Goal: Information Seeking & Learning: Learn about a topic

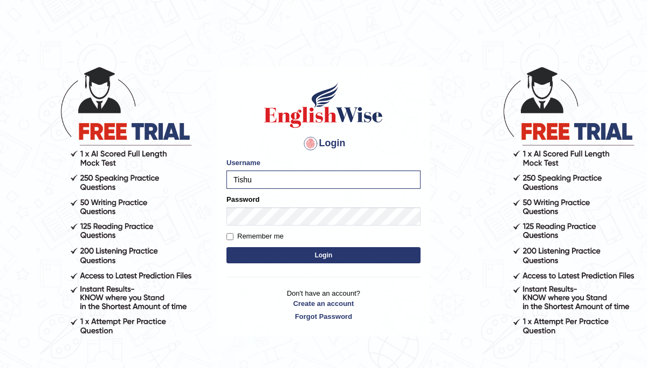
click at [226, 247] on button "Login" at bounding box center [323, 255] width 194 height 16
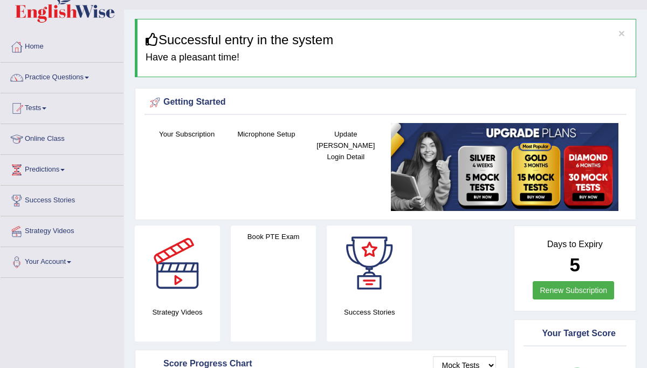
scroll to position [27, 0]
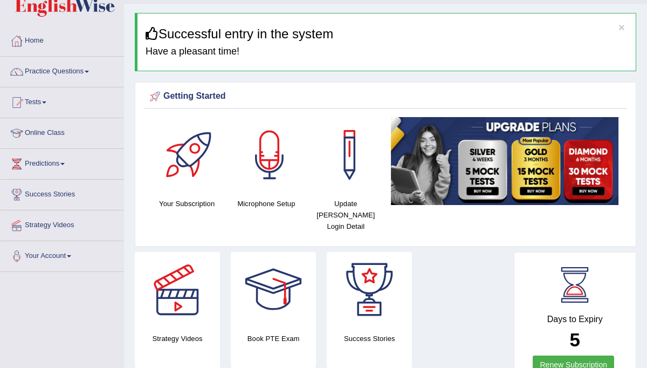
click at [268, 153] on div at bounding box center [269, 154] width 75 height 75
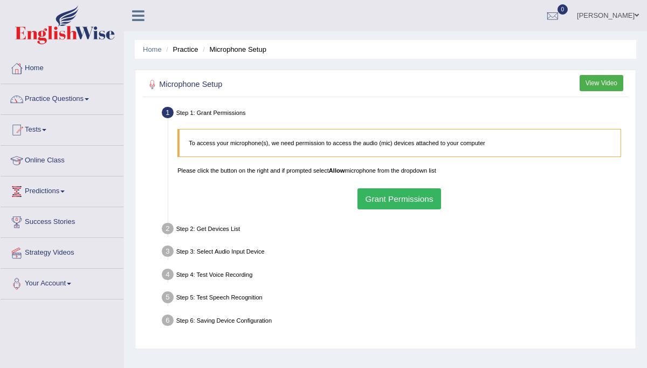
click at [378, 200] on button "Grant Permissions" at bounding box center [399, 198] width 84 height 21
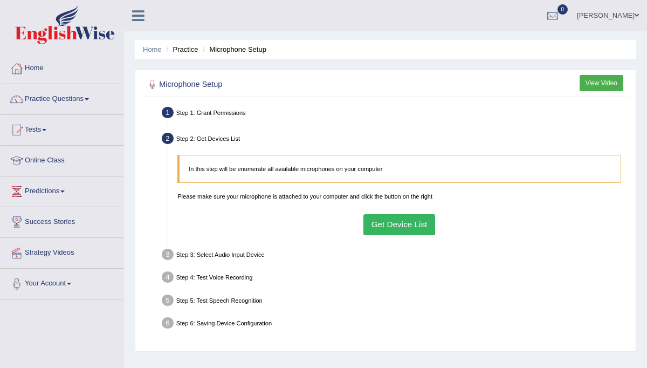
click at [400, 224] on button "Get Device List" at bounding box center [399, 224] width 72 height 21
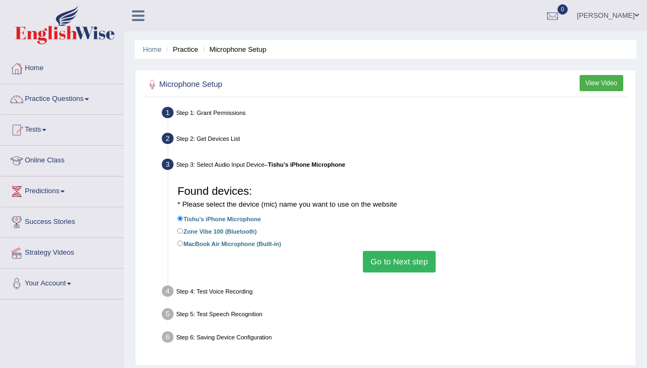
click at [189, 231] on label "Zone Vibe 100 (Bluetooth)" at bounding box center [216, 231] width 79 height 10
click at [183, 231] on input "Zone Vibe 100 (Bluetooth)" at bounding box center [180, 231] width 6 height 6
radio input "true"
click at [407, 259] on button "Go to Next step" at bounding box center [399, 261] width 73 height 21
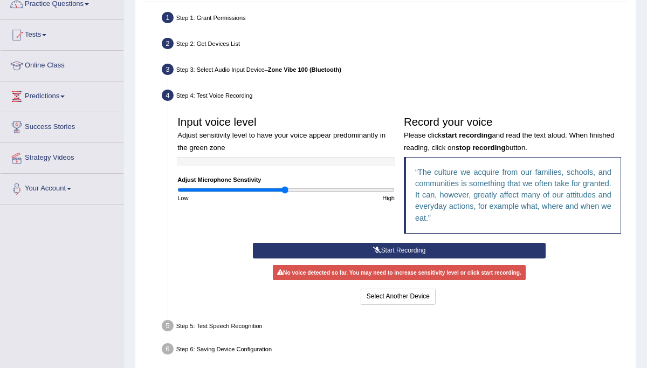
scroll to position [103, 0]
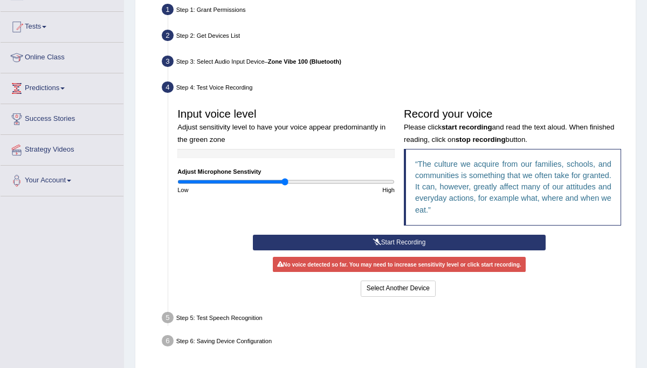
click at [405, 244] on button "Start Recording" at bounding box center [399, 243] width 293 height 16
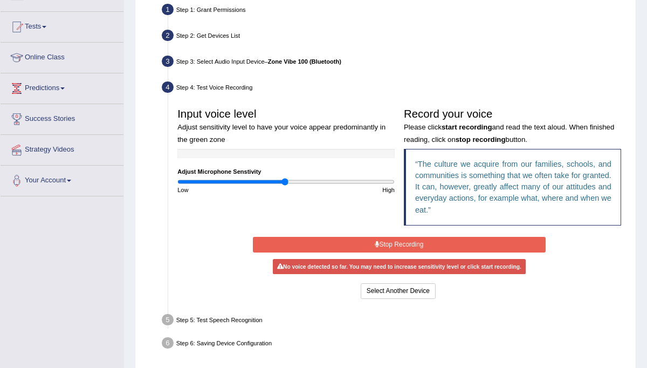
click at [394, 243] on button "Stop Recording" at bounding box center [399, 245] width 293 height 16
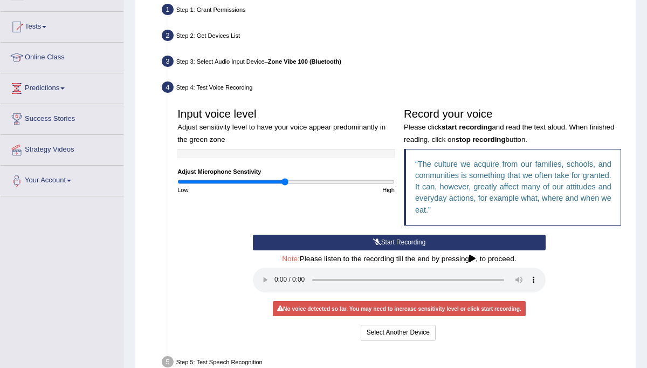
click at [394, 238] on button "Start Recording" at bounding box center [399, 243] width 293 height 16
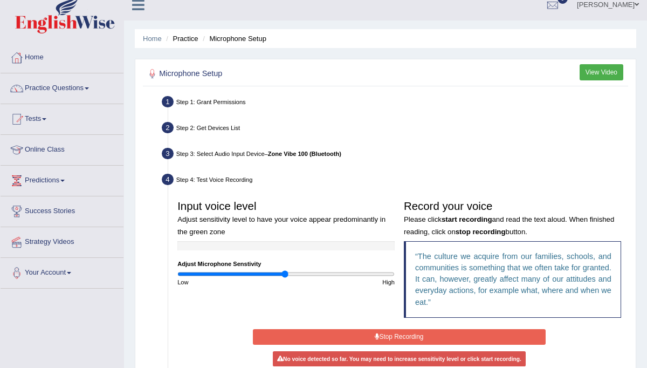
scroll to position [0, 0]
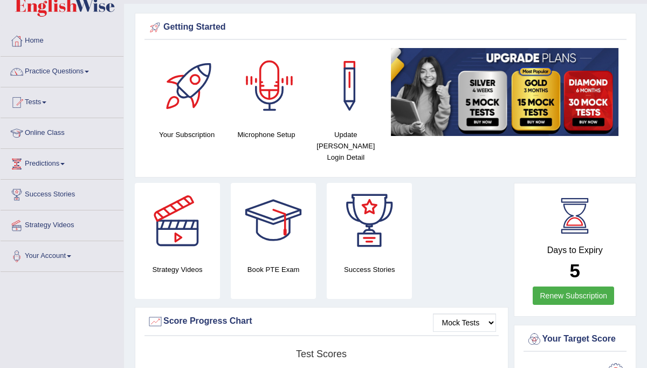
click at [259, 89] on div at bounding box center [269, 85] width 75 height 75
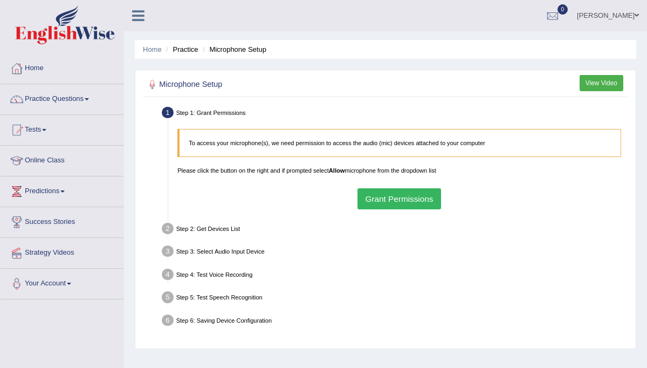
click at [382, 198] on button "Grant Permissions" at bounding box center [399, 198] width 84 height 21
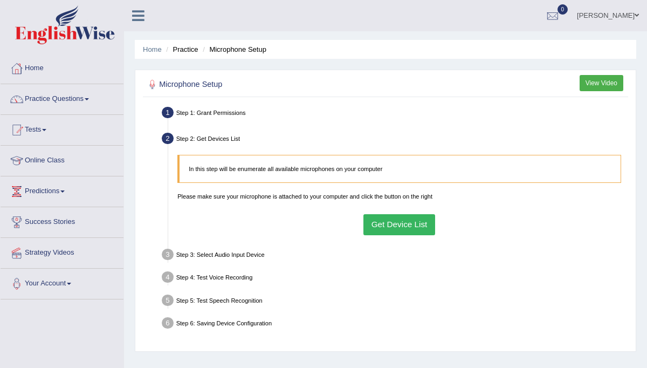
click at [417, 226] on button "Get Device List" at bounding box center [399, 224] width 72 height 21
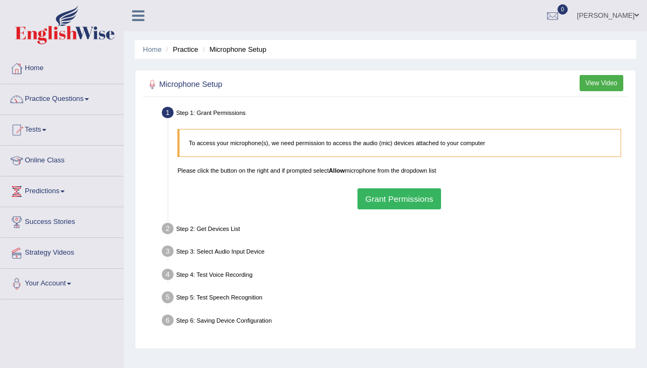
click at [379, 197] on button "Grant Permissions" at bounding box center [399, 198] width 84 height 21
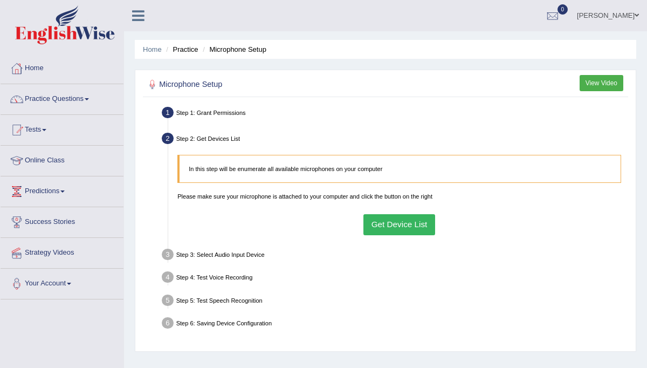
click at [396, 228] on button "Get Device List" at bounding box center [399, 224] width 72 height 21
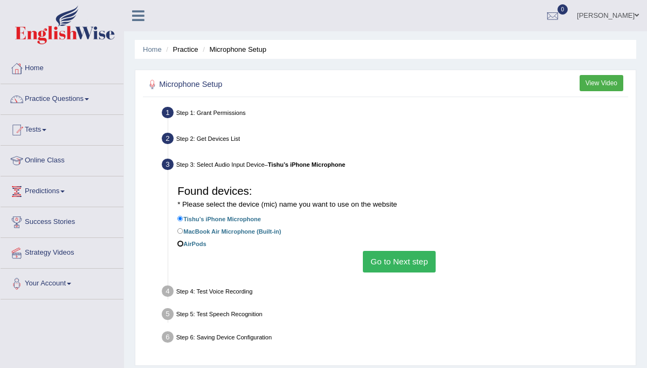
click at [182, 244] on input "AirPods" at bounding box center [180, 243] width 6 height 6
radio input "true"
click at [389, 261] on button "Go to Next step" at bounding box center [399, 261] width 73 height 21
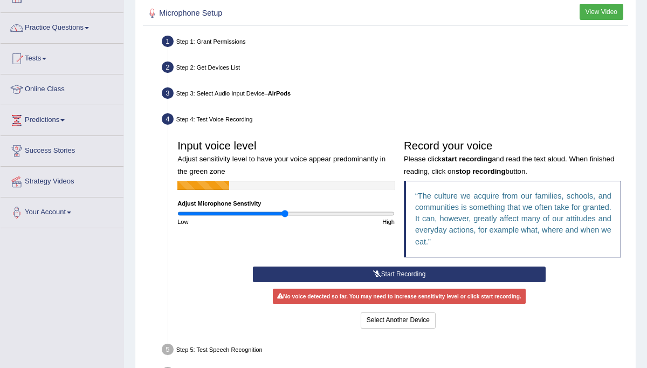
scroll to position [79, 0]
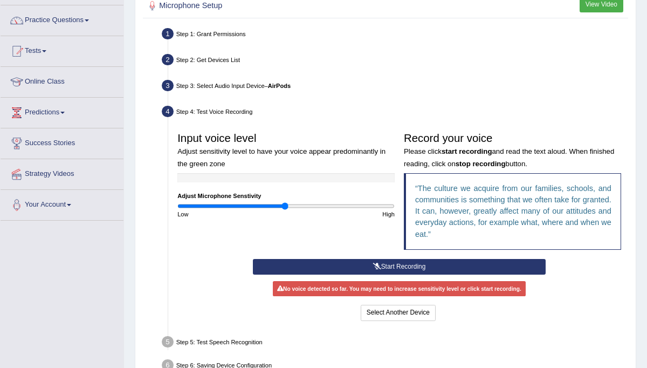
click at [411, 266] on button "Start Recording" at bounding box center [399, 267] width 293 height 16
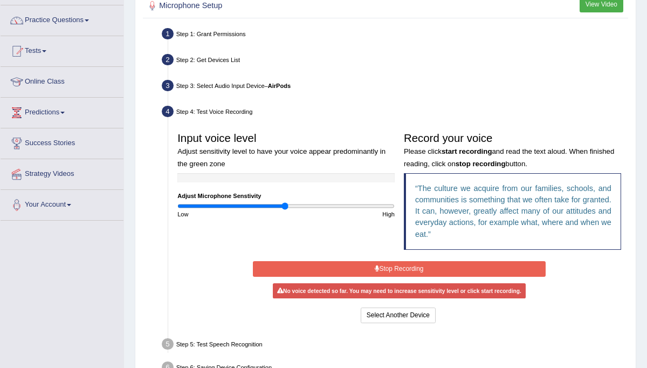
click at [411, 266] on button "Stop Recording" at bounding box center [399, 269] width 293 height 16
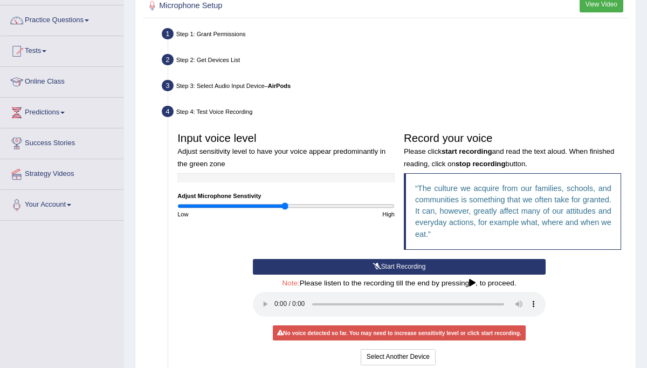
click at [387, 263] on button "Start Recording" at bounding box center [399, 267] width 293 height 16
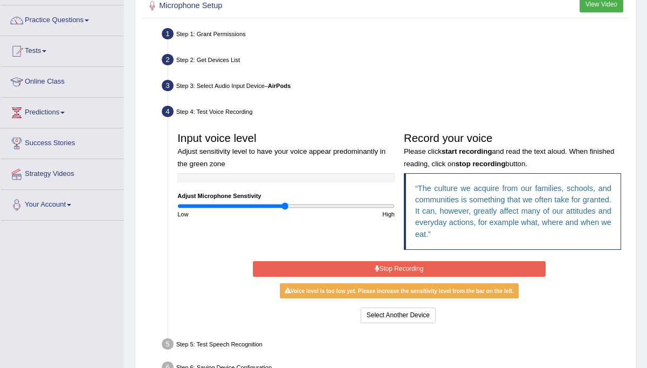
click at [387, 263] on button "Stop Recording" at bounding box center [399, 269] width 293 height 16
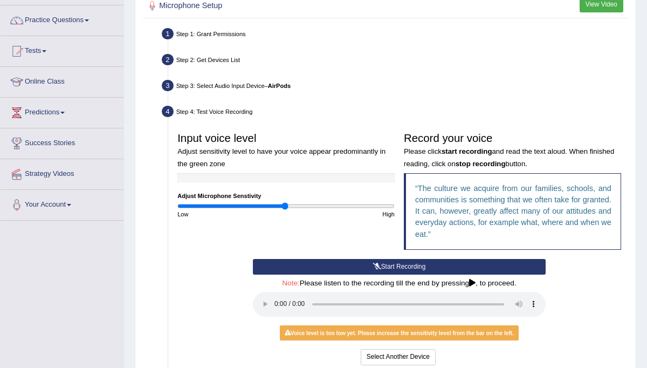
click at [387, 264] on button "Start Recording" at bounding box center [399, 267] width 293 height 16
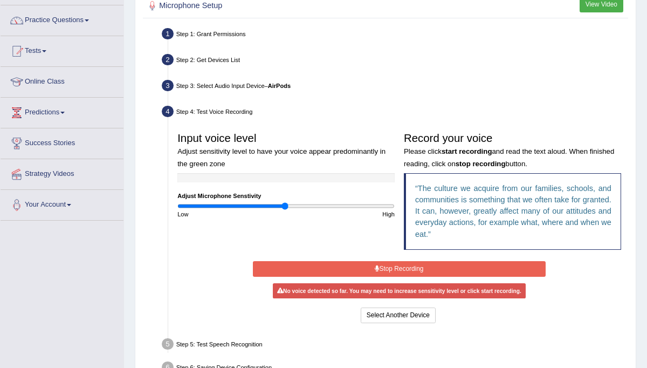
click at [387, 264] on button "Stop Recording" at bounding box center [399, 269] width 293 height 16
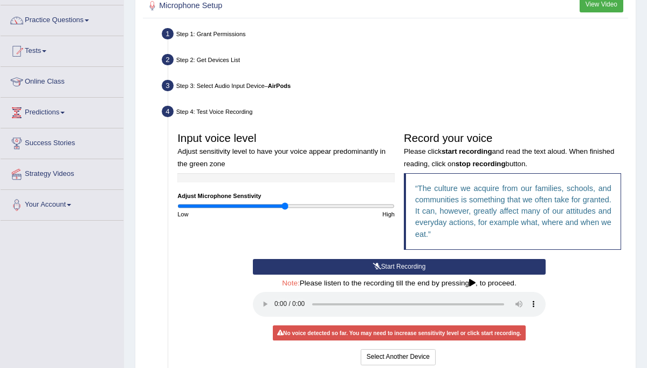
click at [408, 263] on button "Start Recording" at bounding box center [399, 267] width 293 height 16
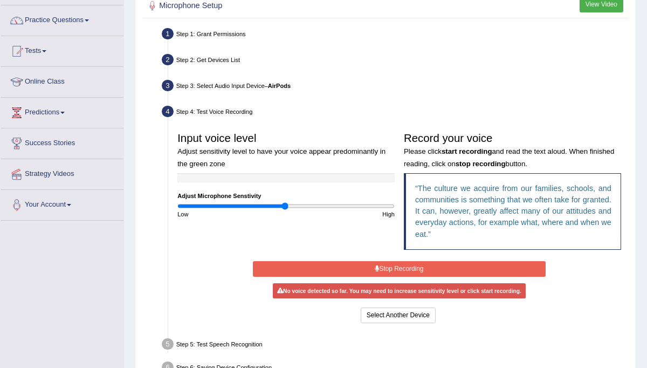
scroll to position [0, 0]
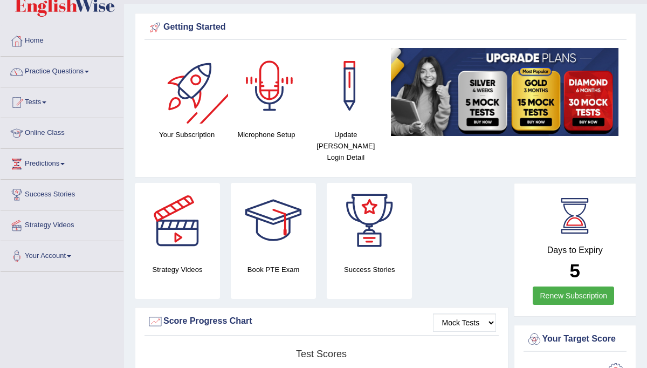
click at [267, 84] on div at bounding box center [269, 85] width 75 height 75
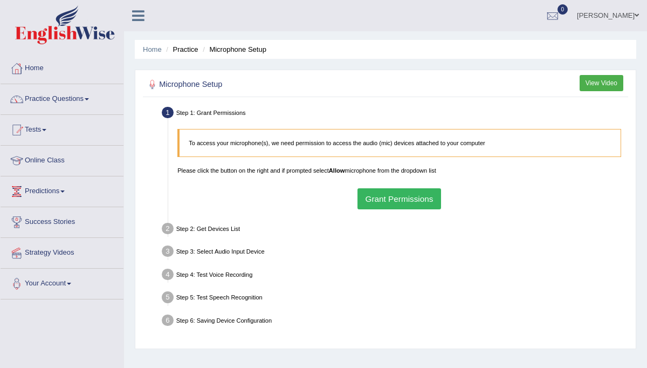
click at [402, 198] on button "Grant Permissions" at bounding box center [399, 198] width 84 height 21
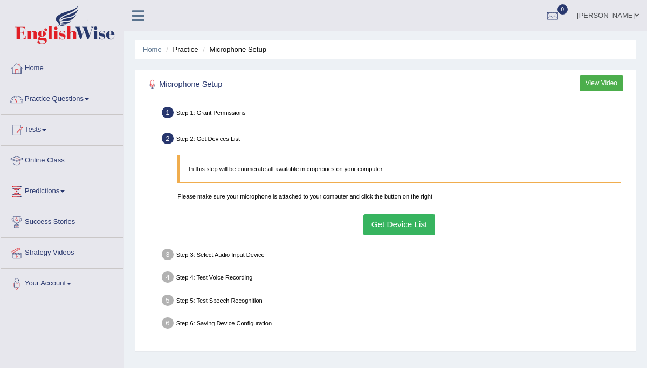
click at [398, 232] on button "Get Device List" at bounding box center [399, 224] width 72 height 21
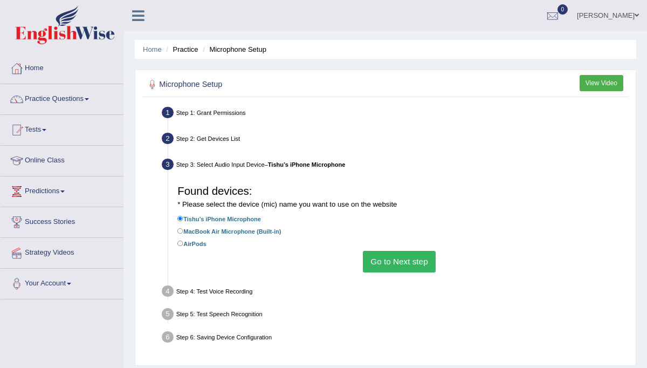
click at [184, 242] on label "AirPods" at bounding box center [191, 243] width 29 height 10
click at [183, 242] on input "AirPods" at bounding box center [180, 243] width 6 height 6
radio input "true"
click at [401, 260] on button "Go to Next step" at bounding box center [399, 261] width 73 height 21
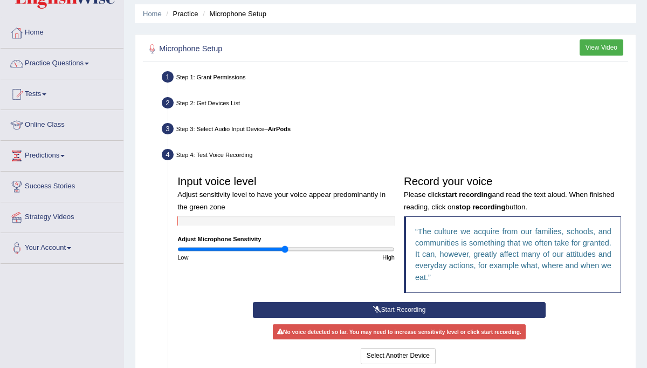
scroll to position [44, 0]
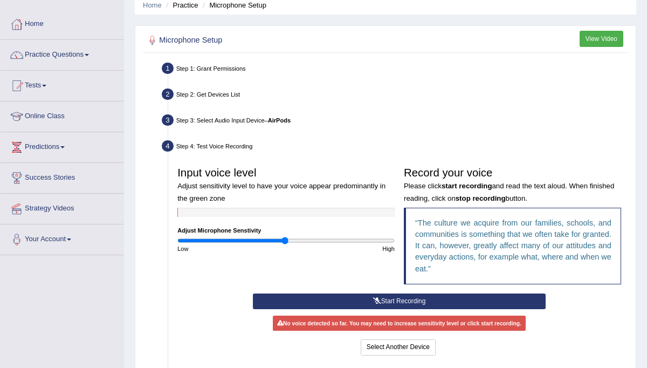
click at [402, 300] on button "Start Recording" at bounding box center [399, 301] width 293 height 16
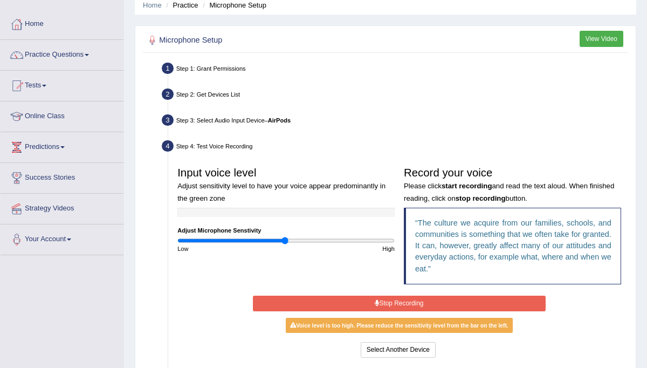
click at [401, 300] on button "Stop Recording" at bounding box center [399, 303] width 293 height 16
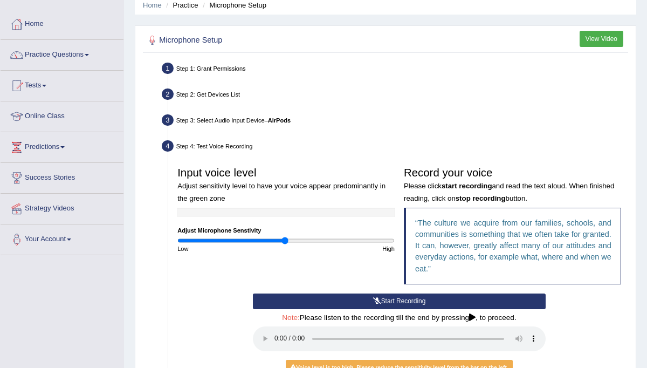
click at [401, 300] on button "Start Recording" at bounding box center [399, 301] width 293 height 16
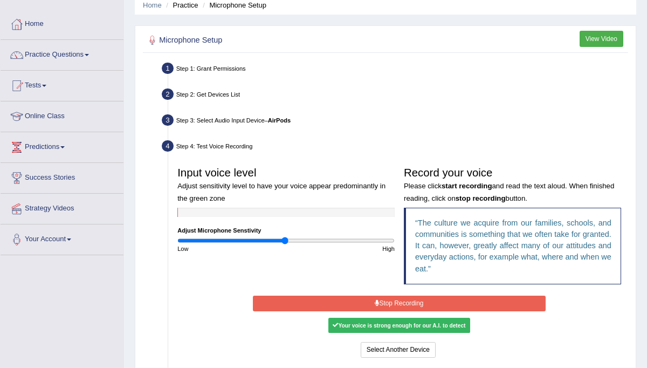
click at [401, 300] on button "Stop Recording" at bounding box center [399, 303] width 293 height 16
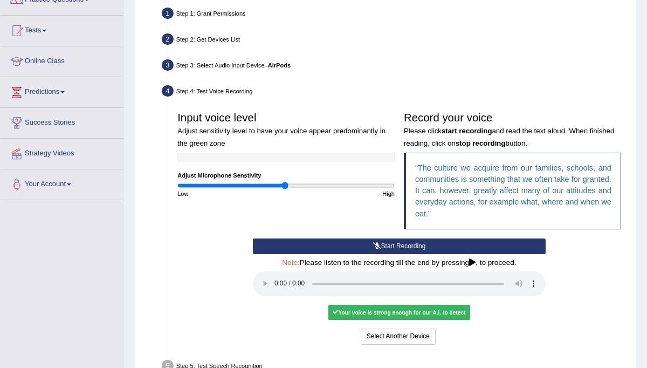
scroll to position [100, 0]
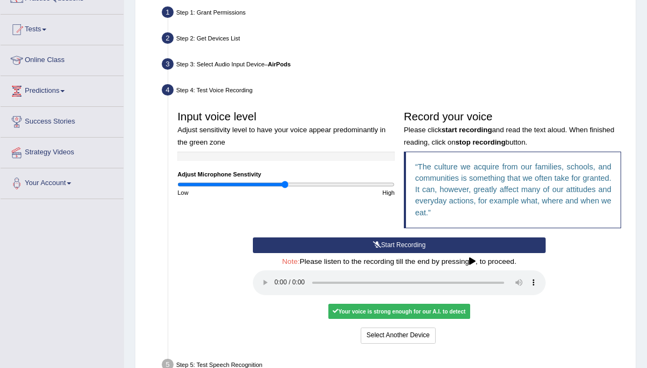
click at [362, 313] on div "Your voice is strong enough for our A.I. to detect" at bounding box center [399, 311] width 142 height 15
click at [439, 333] on button "Voice is ok. Go to Next step" at bounding box center [437, 335] width 91 height 16
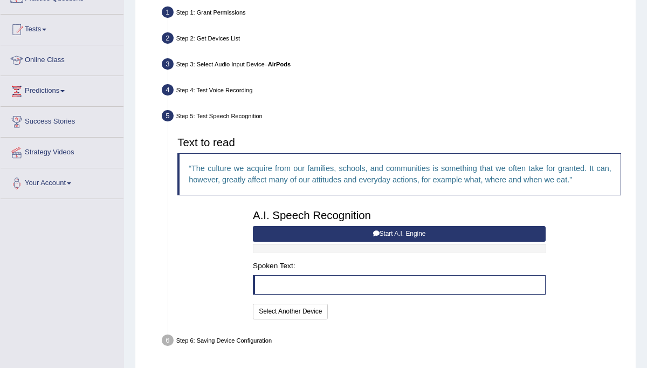
click at [414, 234] on button "Start A.I. Engine" at bounding box center [399, 234] width 293 height 16
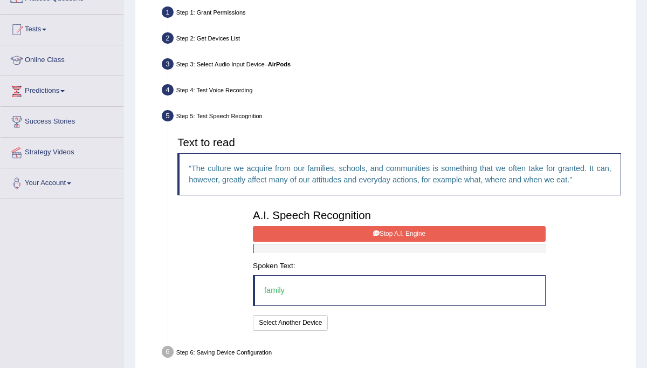
click at [414, 234] on button "Stop A.I. Engine" at bounding box center [399, 234] width 293 height 16
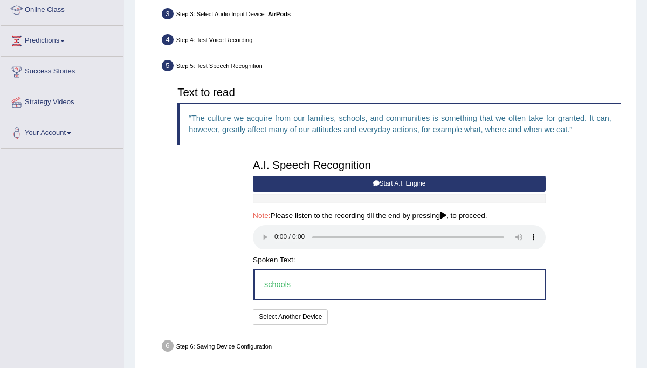
scroll to position [163, 0]
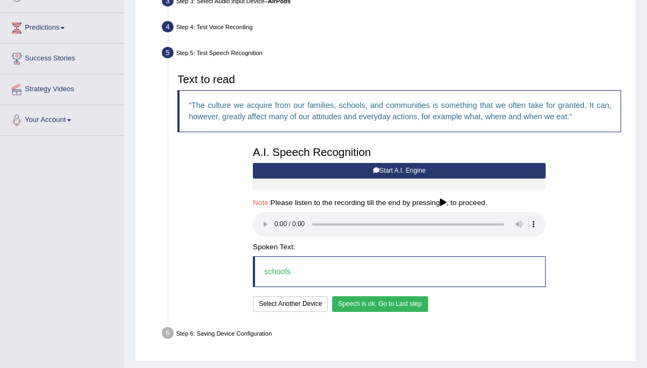
click at [356, 300] on button "Speech is ok. Go to Last step" at bounding box center [380, 304] width 96 height 16
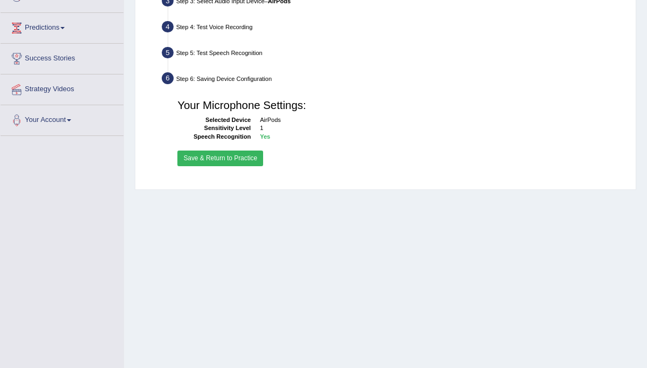
click at [233, 157] on button "Save & Return to Practice" at bounding box center [220, 158] width 86 height 16
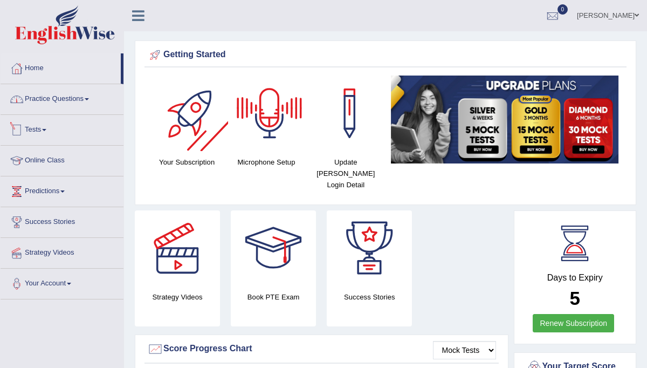
click at [80, 97] on link "Practice Questions" at bounding box center [62, 97] width 123 height 27
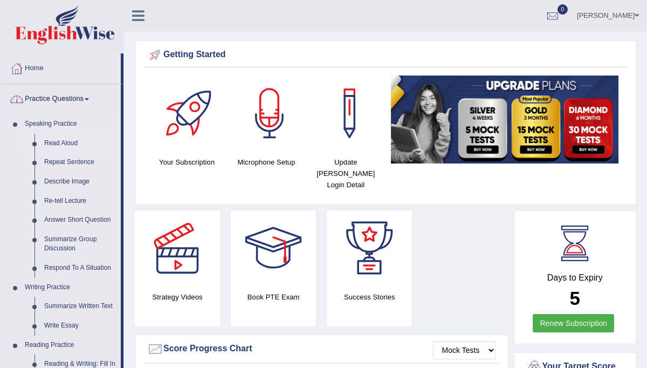
click at [73, 144] on link "Read Aloud" at bounding box center [79, 143] width 81 height 19
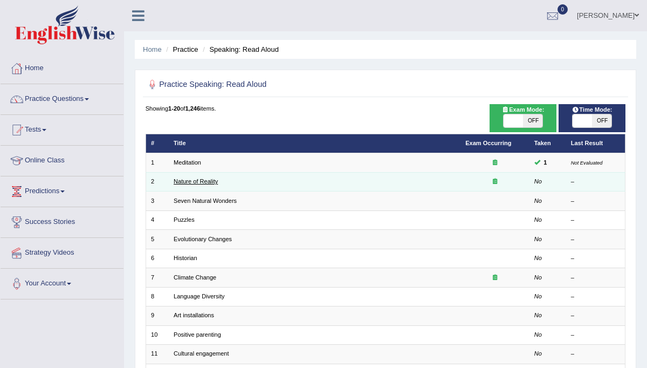
click at [201, 181] on link "Nature of Reality" at bounding box center [196, 181] width 44 height 6
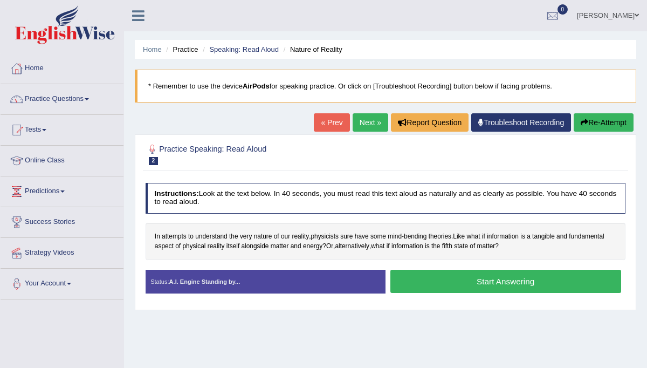
click at [476, 280] on button "Start Answering" at bounding box center [505, 281] width 231 height 23
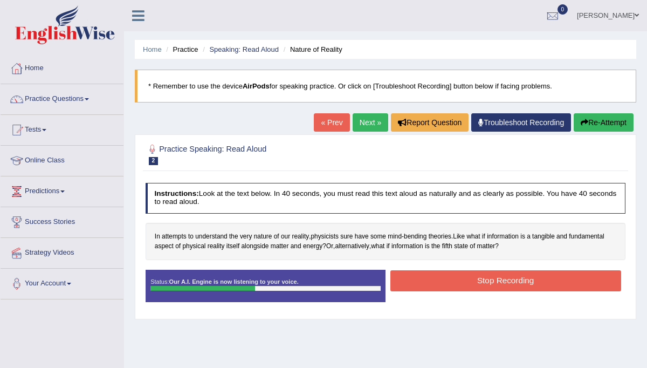
click at [476, 280] on button "Stop Recording" at bounding box center [505, 280] width 231 height 21
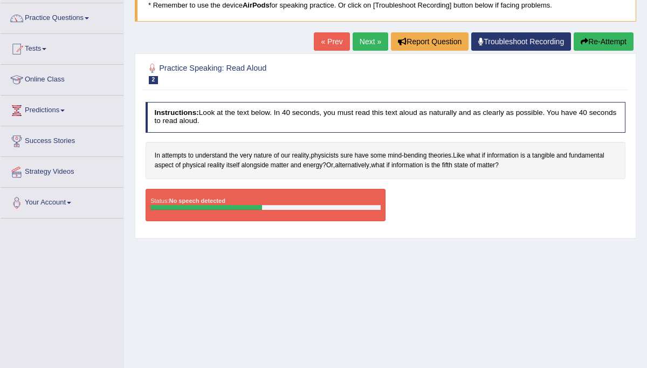
scroll to position [91, 0]
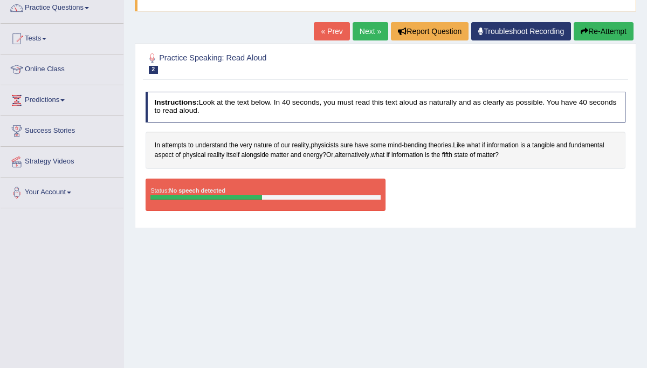
click at [357, 195] on div at bounding box center [265, 197] width 230 height 5
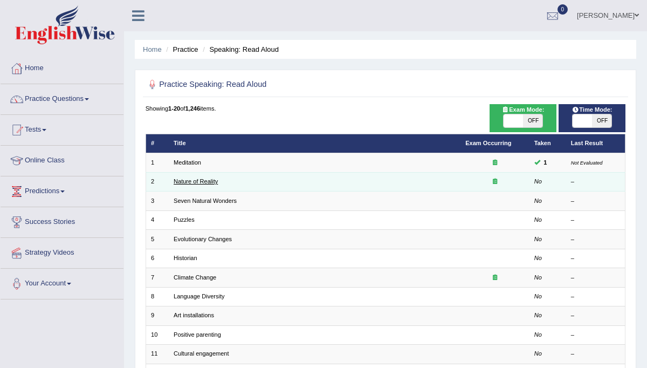
click at [207, 180] on link "Nature of Reality" at bounding box center [196, 181] width 44 height 6
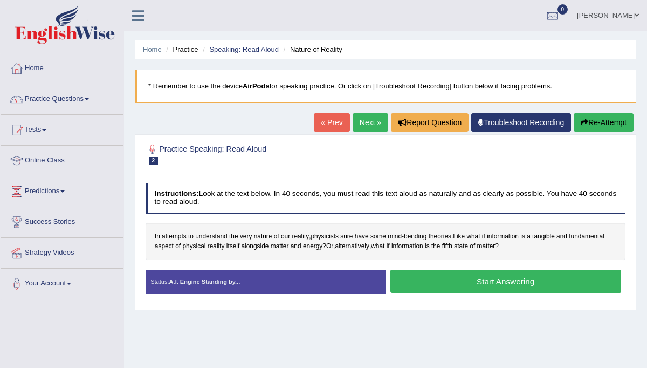
click at [469, 282] on button "Start Answering" at bounding box center [505, 281] width 231 height 23
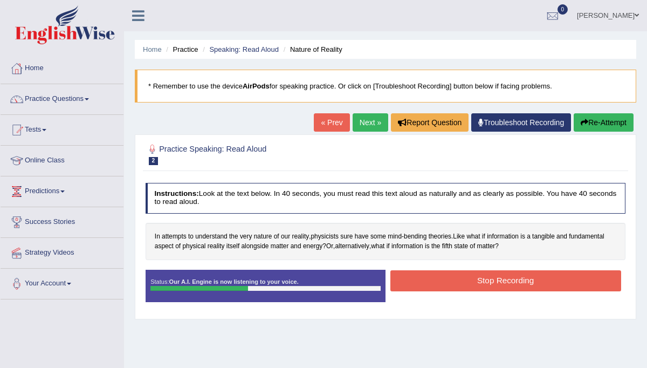
click at [469, 282] on button "Stop Recording" at bounding box center [505, 280] width 231 height 21
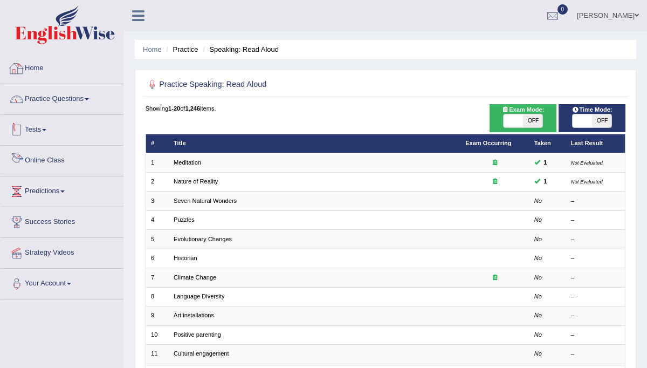
click at [39, 129] on link "Tests" at bounding box center [62, 128] width 123 height 27
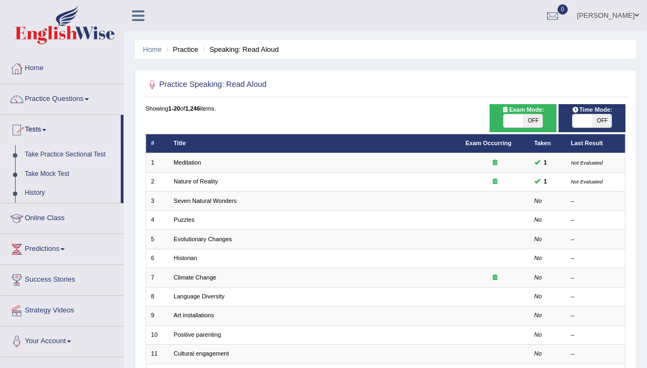
click at [87, 156] on link "Take Practice Sectional Test" at bounding box center [70, 154] width 101 height 19
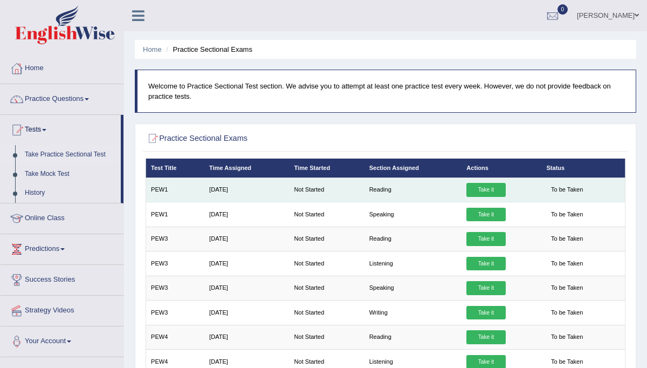
click at [490, 189] on link "Take it" at bounding box center [485, 190] width 39 height 14
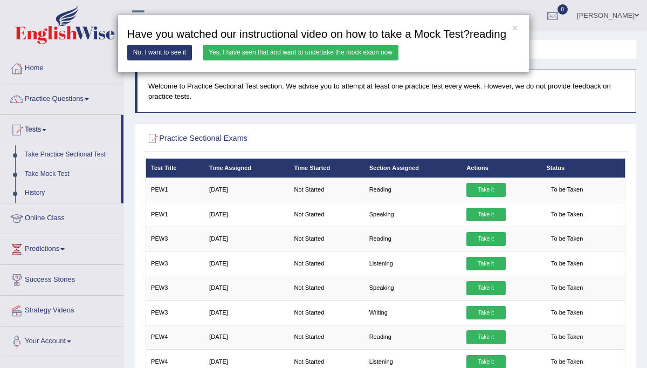
click at [235, 225] on div "× Have you watched our instructional video on how to take a Mock Test?reading N…" at bounding box center [323, 184] width 647 height 368
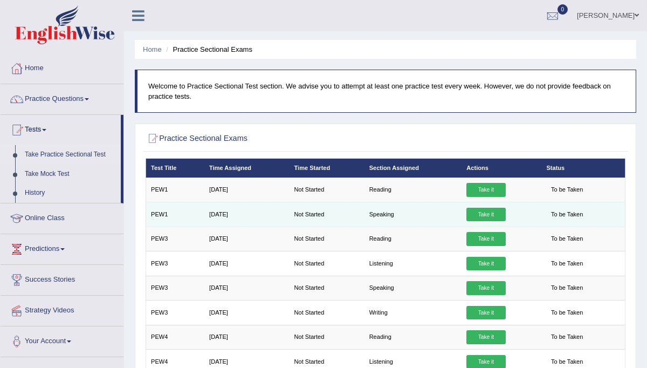
click at [488, 213] on link "Take it" at bounding box center [485, 215] width 39 height 14
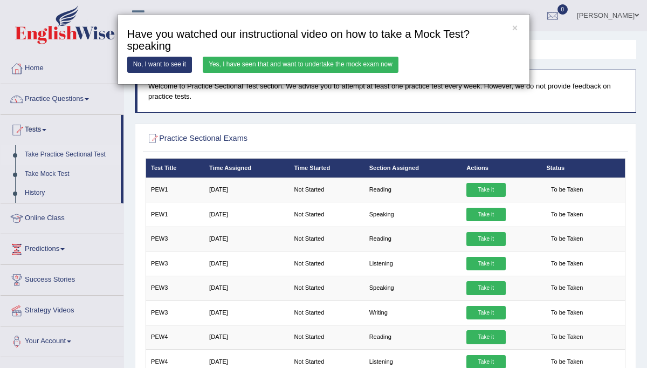
click at [371, 61] on link "Yes, I have seen that and want to undertake the mock exam now" at bounding box center [301, 65] width 196 height 16
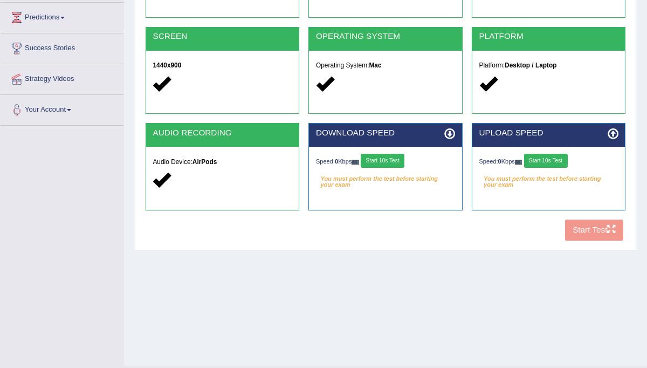
scroll to position [175, 0]
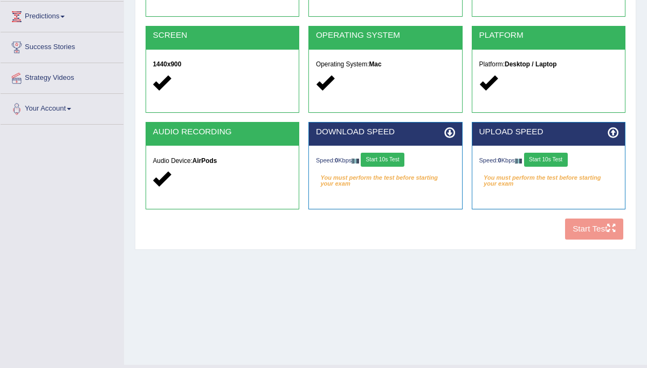
click at [389, 157] on button "Start 10s Test" at bounding box center [383, 160] width 44 height 14
click at [389, 157] on button "Start 10s Test" at bounding box center [389, 160] width 44 height 14
click at [545, 158] on button "Start 10s Test" at bounding box center [546, 160] width 44 height 14
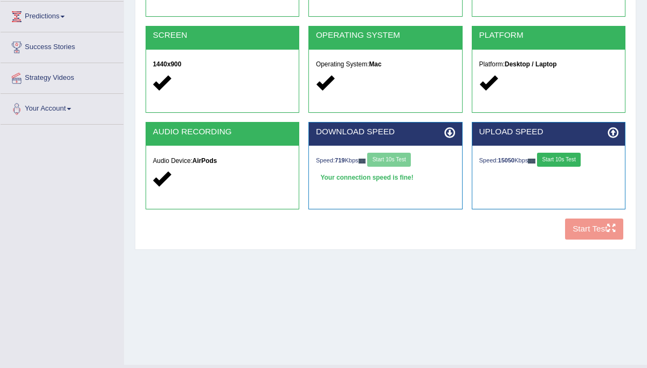
click at [545, 158] on button "Start 10s Test" at bounding box center [559, 160] width 44 height 14
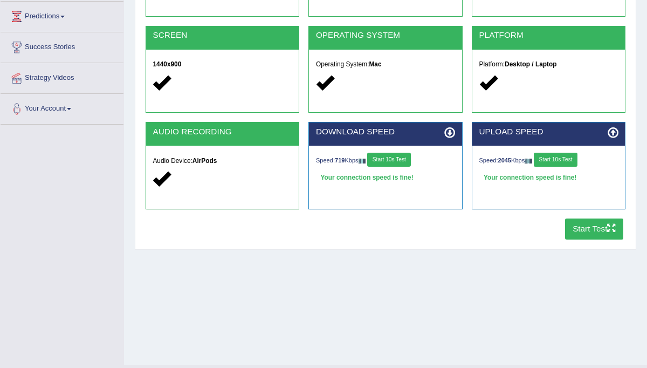
click at [593, 230] on button "Start Test" at bounding box center [594, 228] width 59 height 21
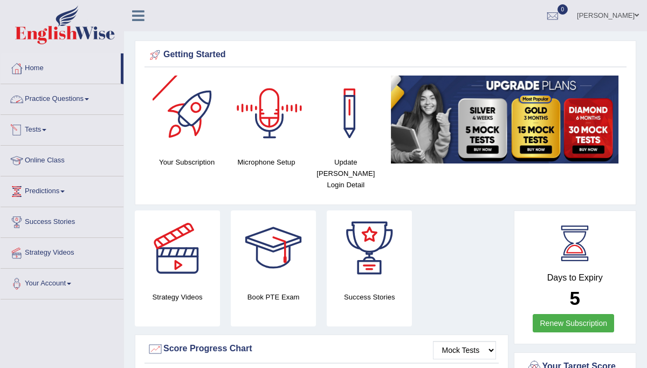
click at [76, 96] on link "Practice Questions" at bounding box center [62, 97] width 123 height 27
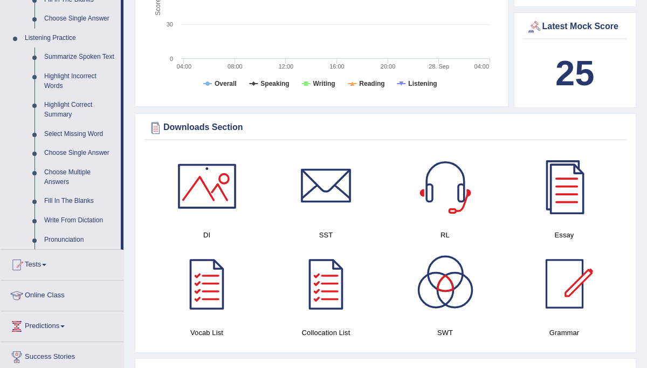
scroll to position [448, 0]
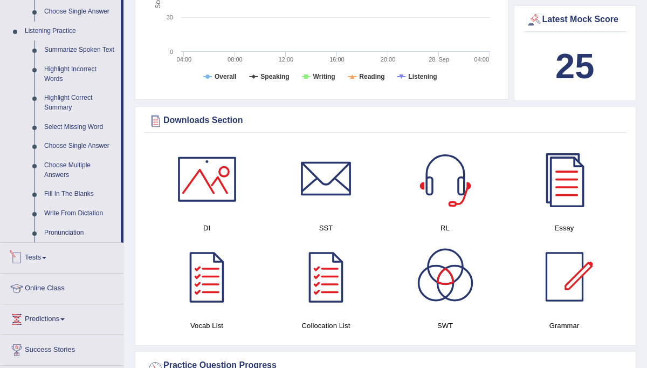
click at [46, 270] on link "Tests" at bounding box center [62, 256] width 123 height 27
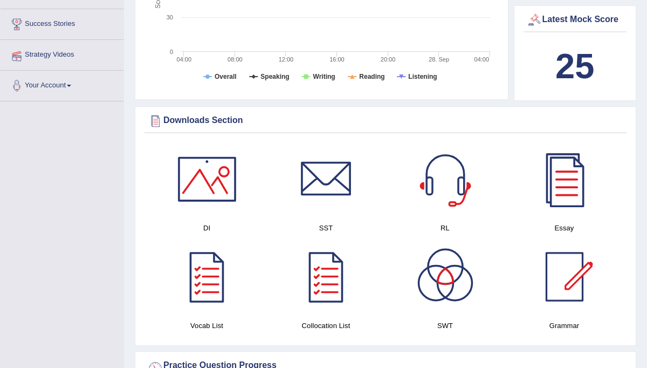
scroll to position [119, 0]
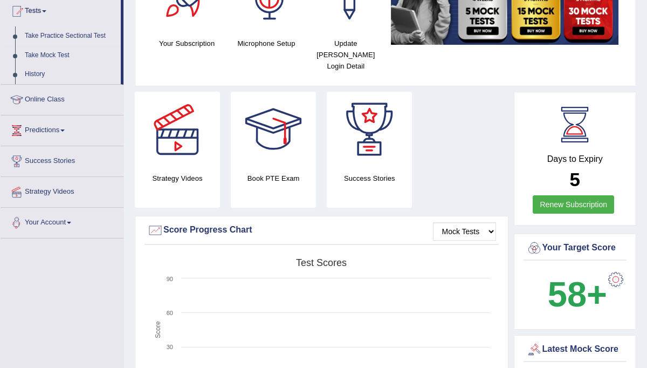
click at [82, 38] on link "Take Practice Sectional Test" at bounding box center [70, 35] width 101 height 19
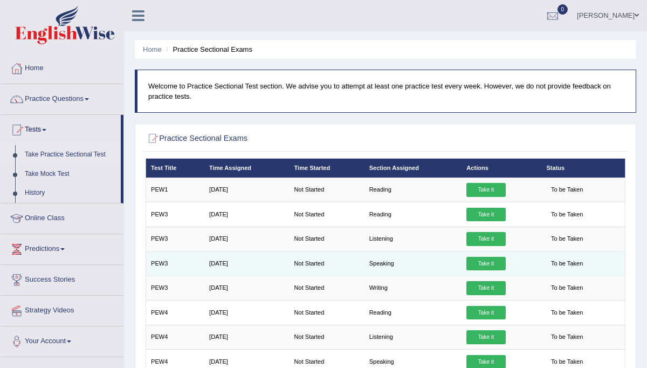
click at [483, 263] on link "Take it" at bounding box center [485, 264] width 39 height 14
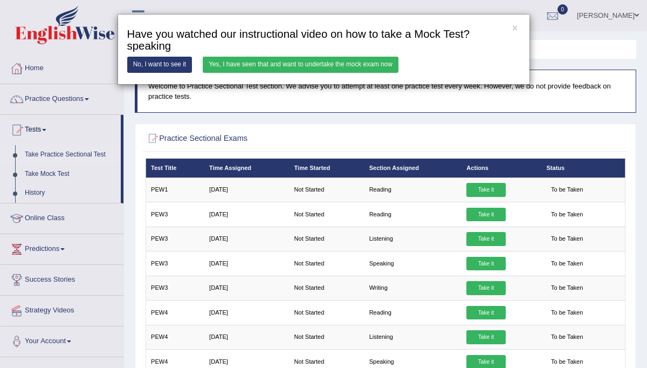
click at [354, 60] on link "Yes, I have seen that and want to undertake the mock exam now" at bounding box center [301, 65] width 196 height 16
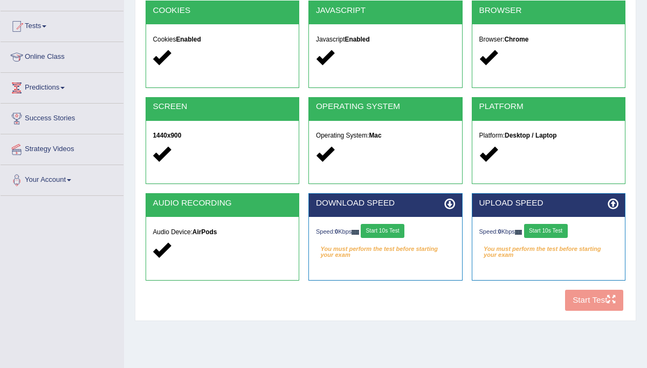
scroll to position [121, 0]
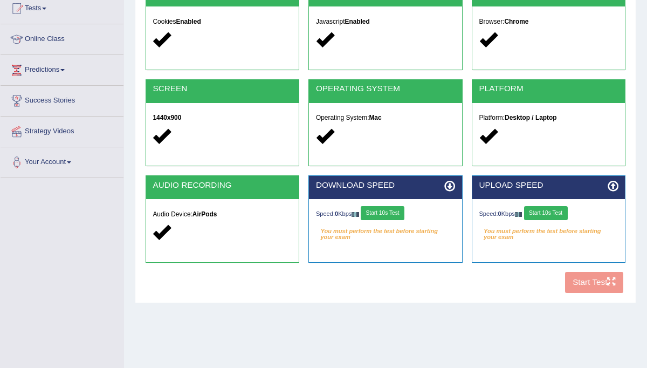
click at [390, 209] on button "Start 10s Test" at bounding box center [383, 213] width 44 height 14
click at [391, 210] on button "Start 10s Test" at bounding box center [389, 213] width 44 height 14
click at [544, 210] on button "Start 10s Test" at bounding box center [546, 213] width 44 height 14
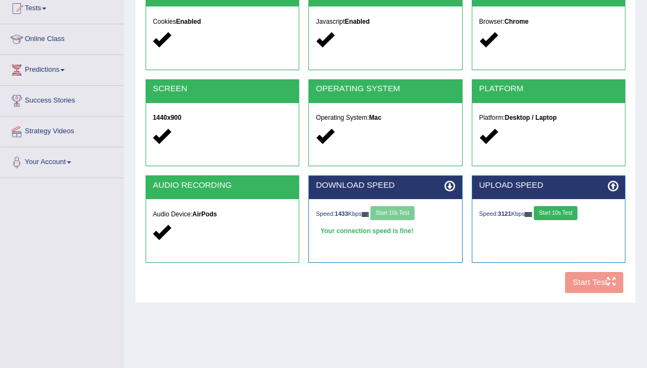
click at [544, 209] on button "Start 10s Test" at bounding box center [556, 213] width 44 height 14
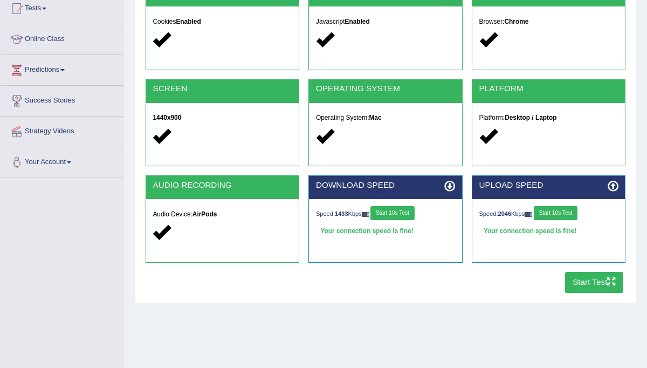
click at [585, 276] on button "Start Test" at bounding box center [594, 282] width 59 height 21
